Goal: Information Seeking & Learning: Learn about a topic

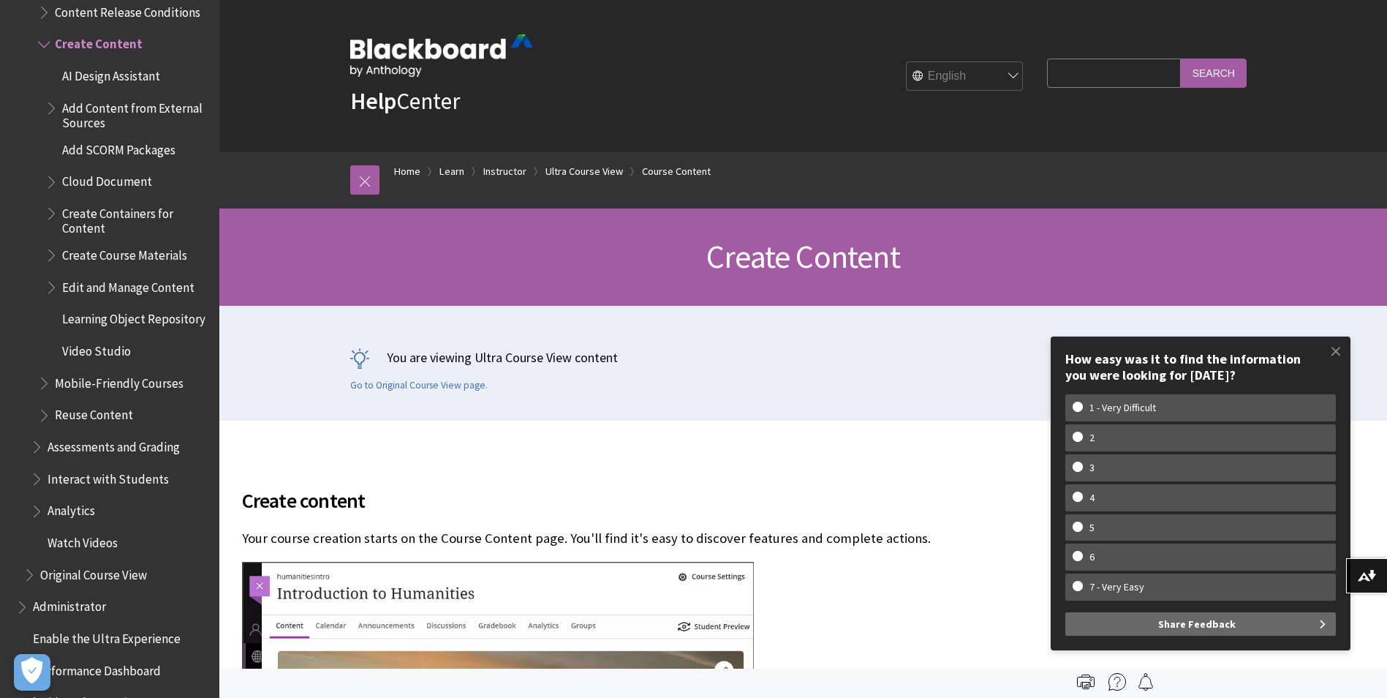
click at [1087, 73] on input "Search Query" at bounding box center [1113, 73] width 133 height 29
type input "add staff"
click at [1181, 59] on input "Search" at bounding box center [1214, 73] width 66 height 29
click at [1340, 351] on span at bounding box center [1336, 351] width 31 height 31
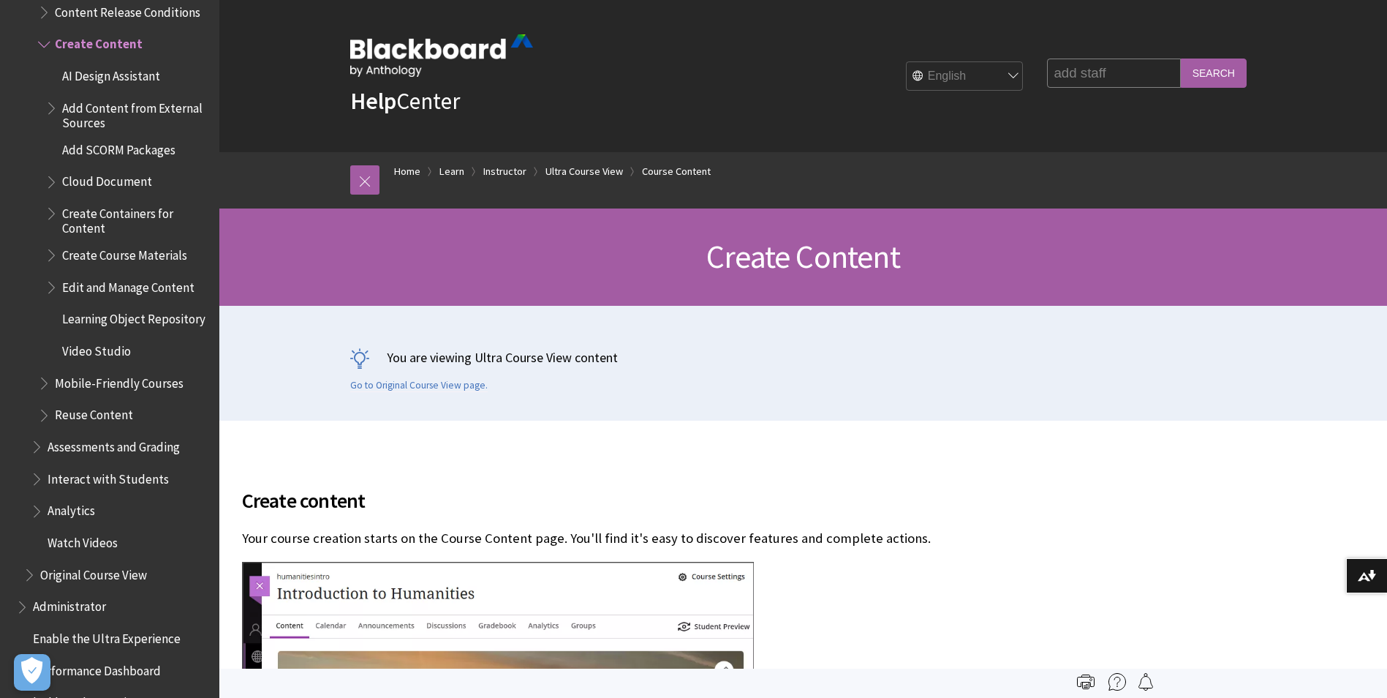
click at [1230, 76] on input "Search" at bounding box center [1214, 73] width 66 height 29
